Goal: Information Seeking & Learning: Find specific fact

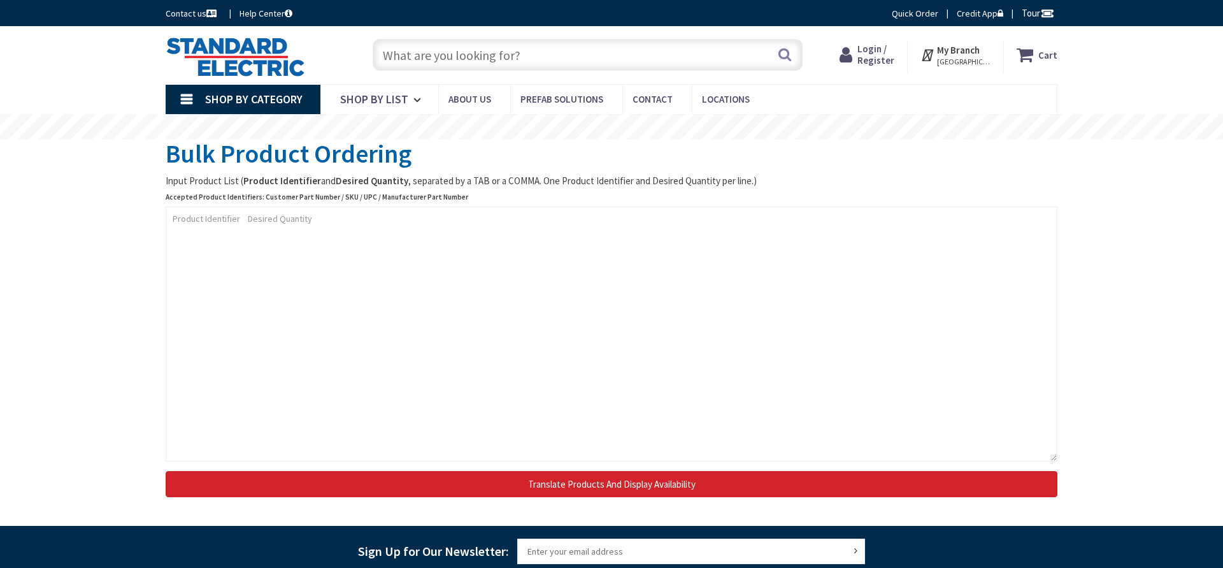
click at [561, 56] on input "text" at bounding box center [588, 55] width 430 height 32
type input "[STREET_ADDRESS]"
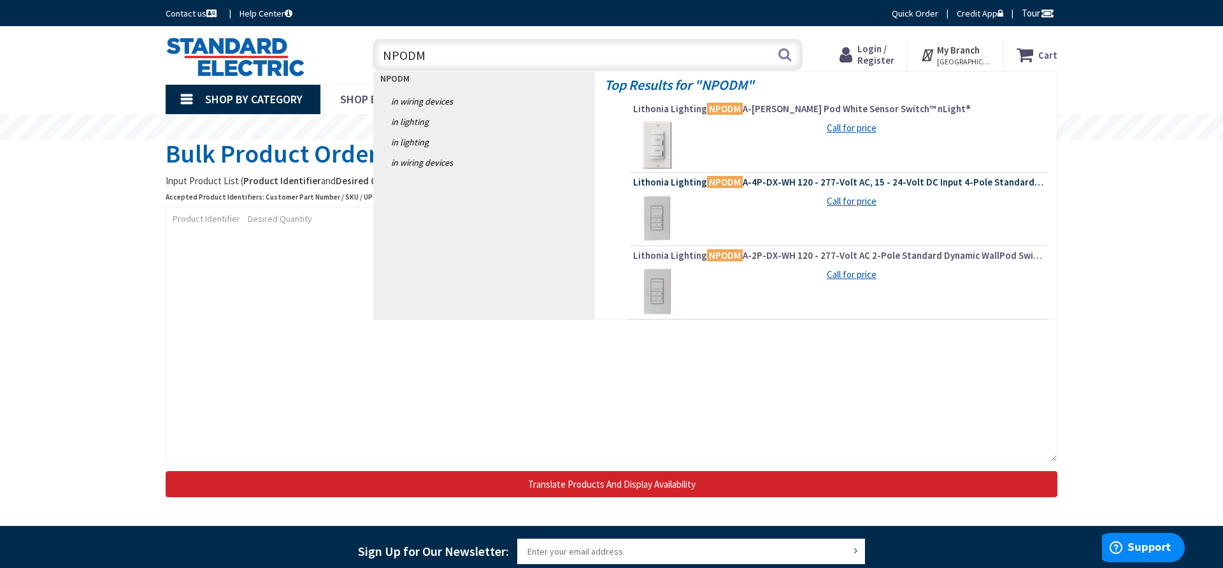
type input "NPODM"
click at [787, 178] on span "Lithonia Lighting NPODM A-4P-DX-WH 120 - 277-Volt AC, 15 - 24-Volt DC Input 4-P…" at bounding box center [838, 182] width 411 height 13
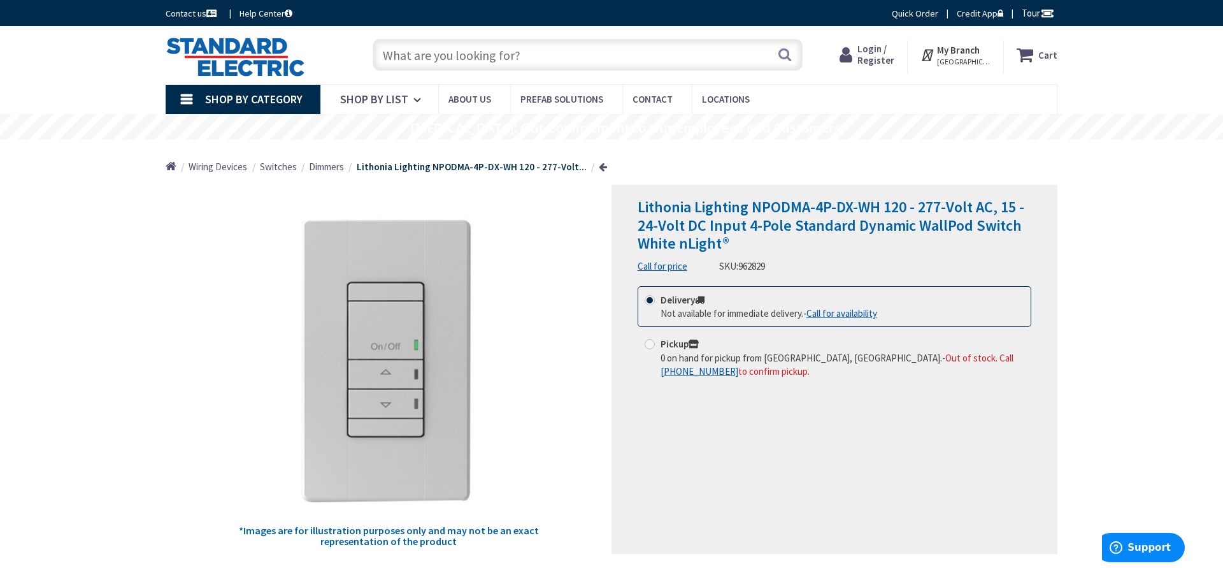
click at [622, 59] on input "text" at bounding box center [588, 55] width 430 height 32
click at [424, 56] on input "text" at bounding box center [588, 55] width 430 height 32
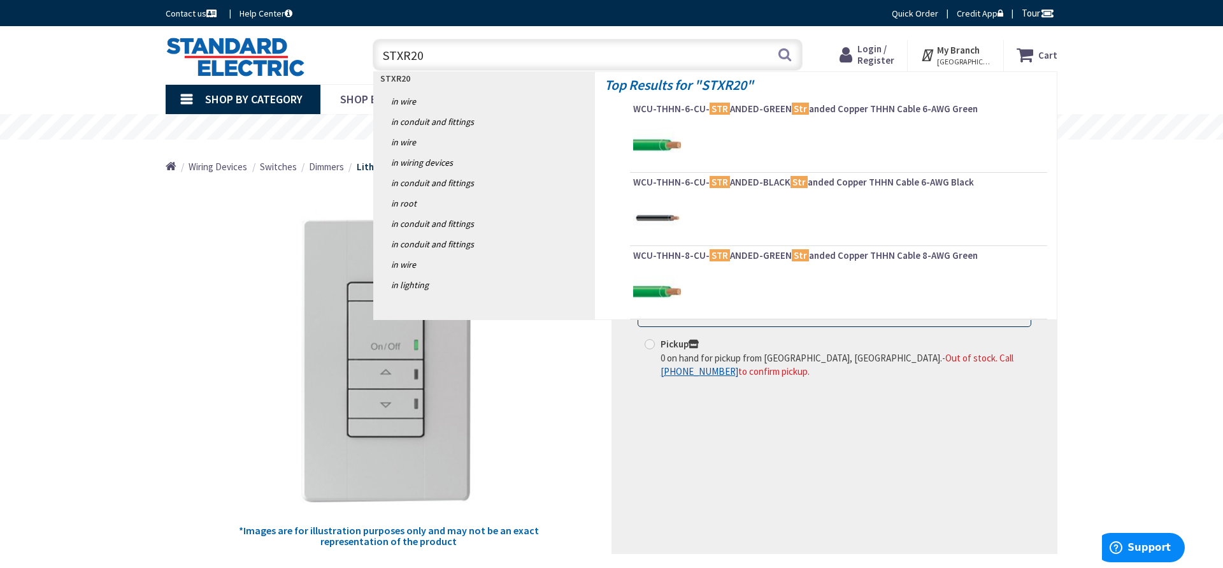
type input "STXR208"
